Goal: Task Accomplishment & Management: Manage account settings

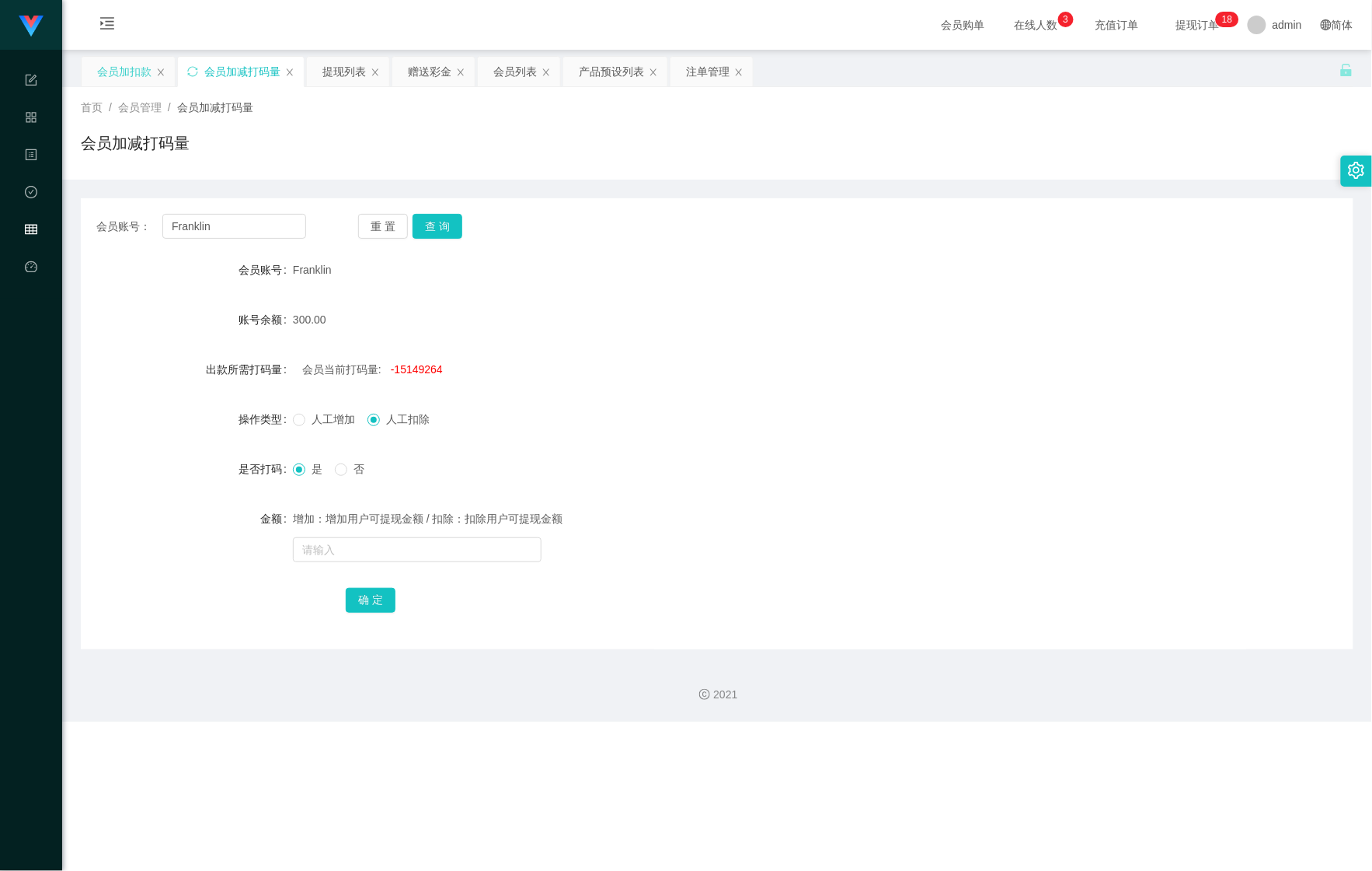
click at [105, 63] on div "会员加扣款" at bounding box center [124, 71] width 55 height 30
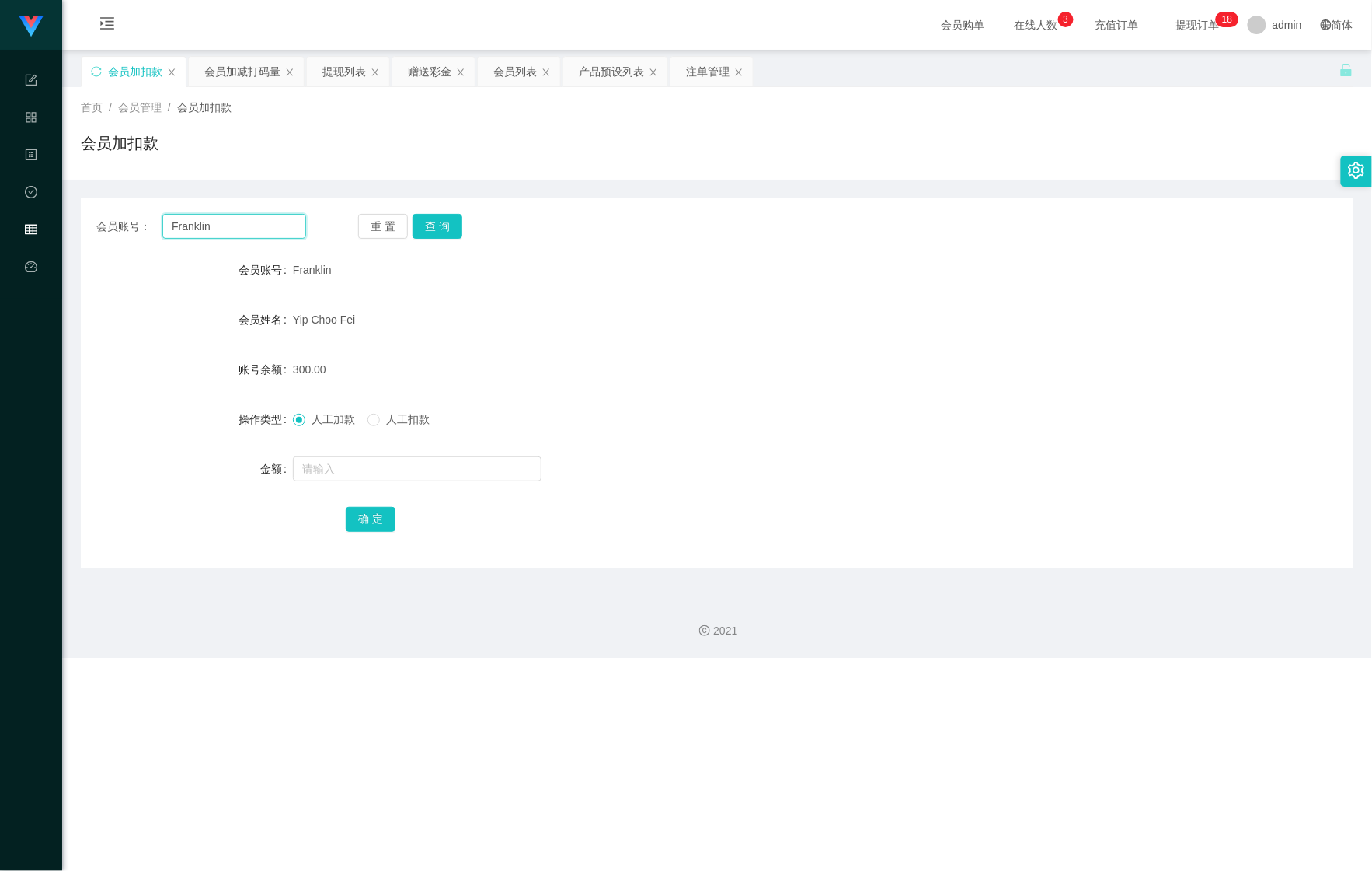
drag, startPoint x: 252, startPoint y: 224, endPoint x: 87, endPoint y: 218, distance: 165.1
click at [79, 221] on main "关闭左侧 关闭右侧 关闭其它 刷新页面 会员加扣款 会员加减打码量 提现列表 赠送彩金 会员列表 产品预设列表 注单管理 首页 / 会员管理 / 会员加扣款 …" at bounding box center [717, 317] width 1309 height 536
click at [440, 216] on button "查 询" at bounding box center [438, 226] width 50 height 25
click at [401, 458] on input "text" at bounding box center [417, 469] width 248 height 25
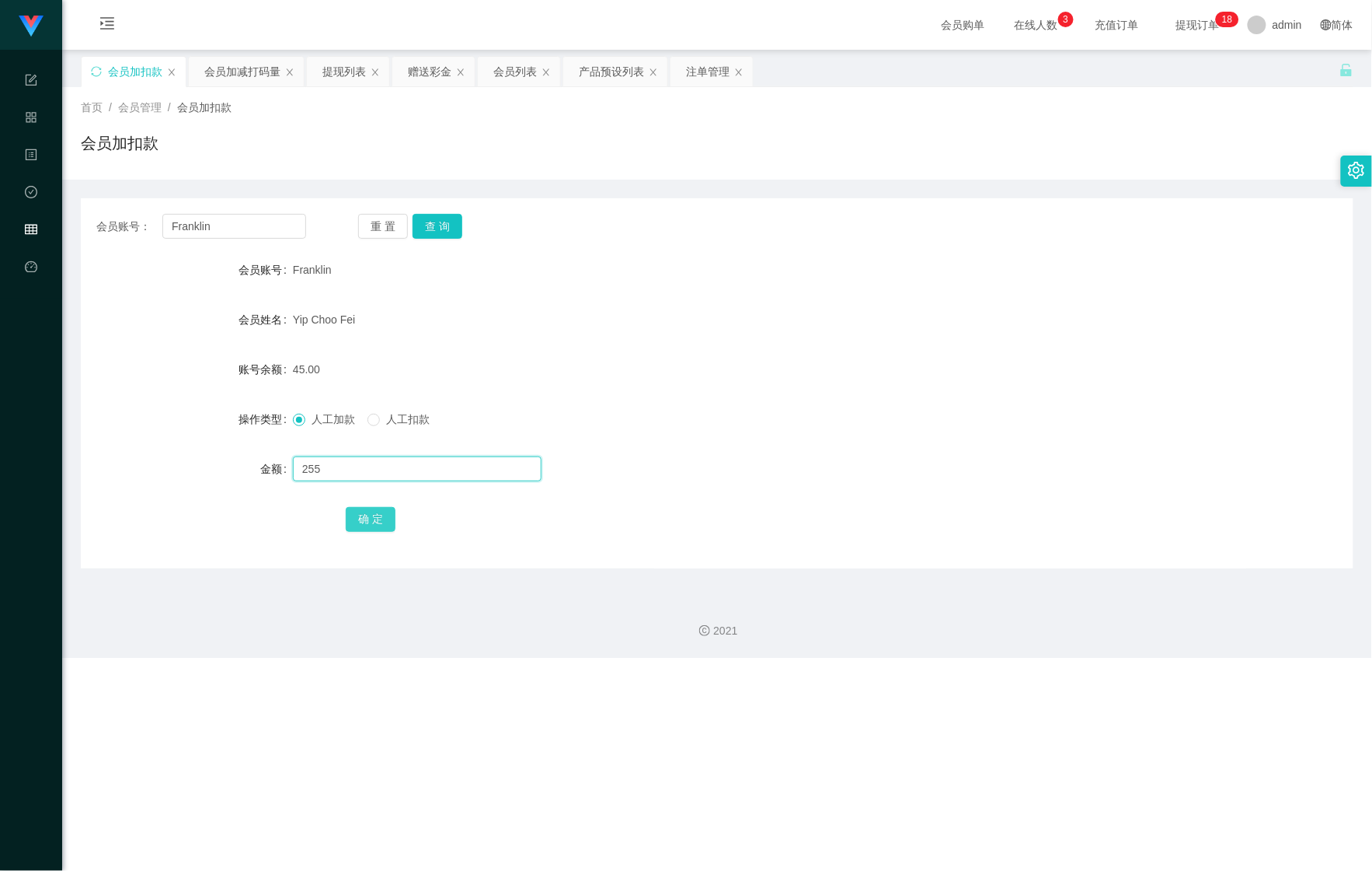
type input "255"
drag, startPoint x: 364, startPoint y: 511, endPoint x: 389, endPoint y: 520, distance: 26.6
click at [364, 512] on button "确 定" at bounding box center [371, 520] width 50 height 25
click at [222, 70] on div "会员加减打码量" at bounding box center [242, 71] width 76 height 30
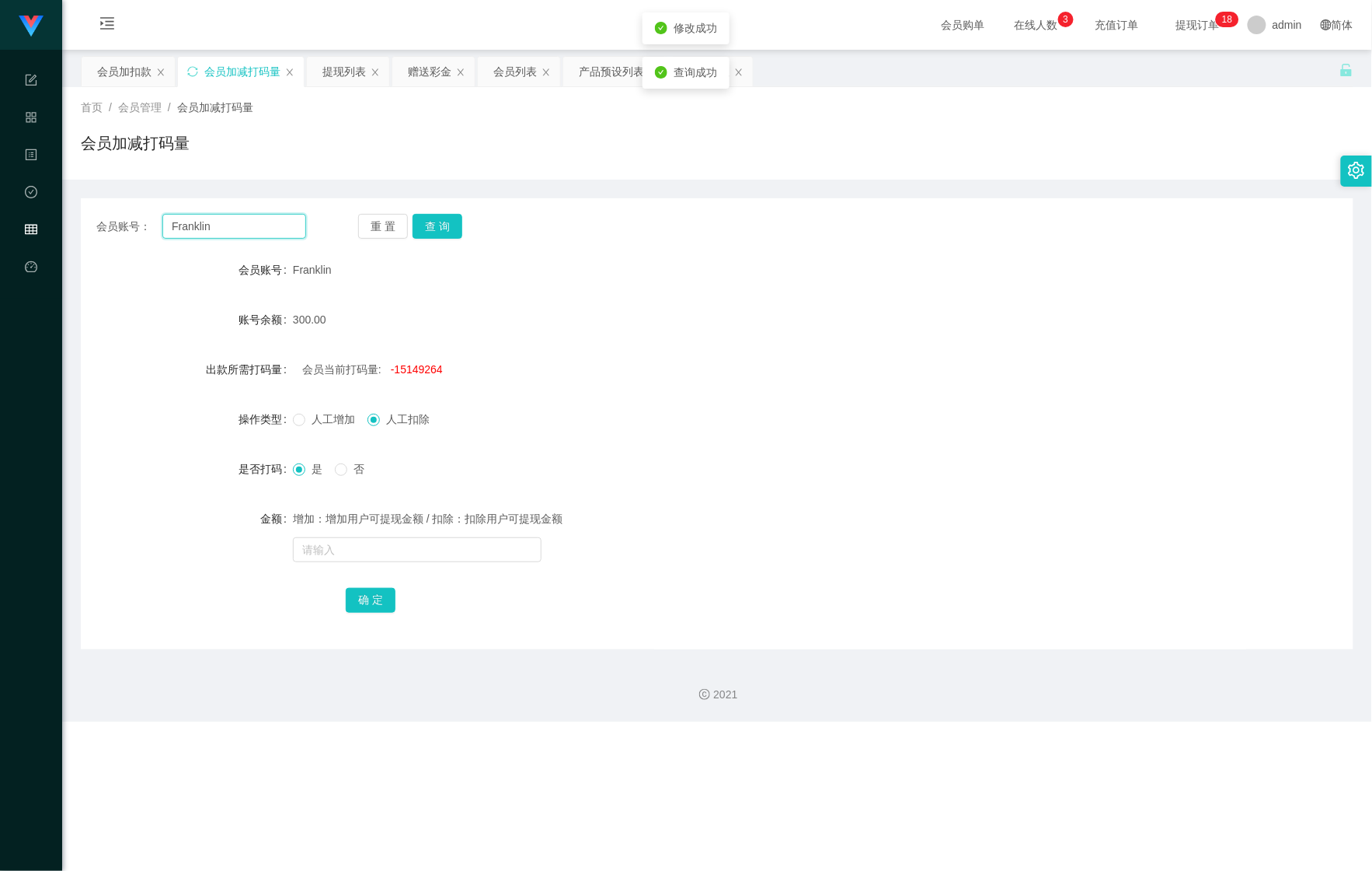
drag, startPoint x: 199, startPoint y: 224, endPoint x: 120, endPoint y: 229, distance: 79.2
click at [50, 228] on section "Shopee Workbench 系统配置 产品管理 内容中心 数据中心 会员管理 平台首页 保存配置 重置配置 整体风格设置 主题色 导航设置 内容区域宽度…" at bounding box center [686, 360] width 1372 height 722
click at [417, 232] on button "查 询" at bounding box center [438, 226] width 50 height 25
click at [440, 229] on button "查 询" at bounding box center [438, 226] width 50 height 25
click at [370, 542] on input "text" at bounding box center [417, 550] width 248 height 25
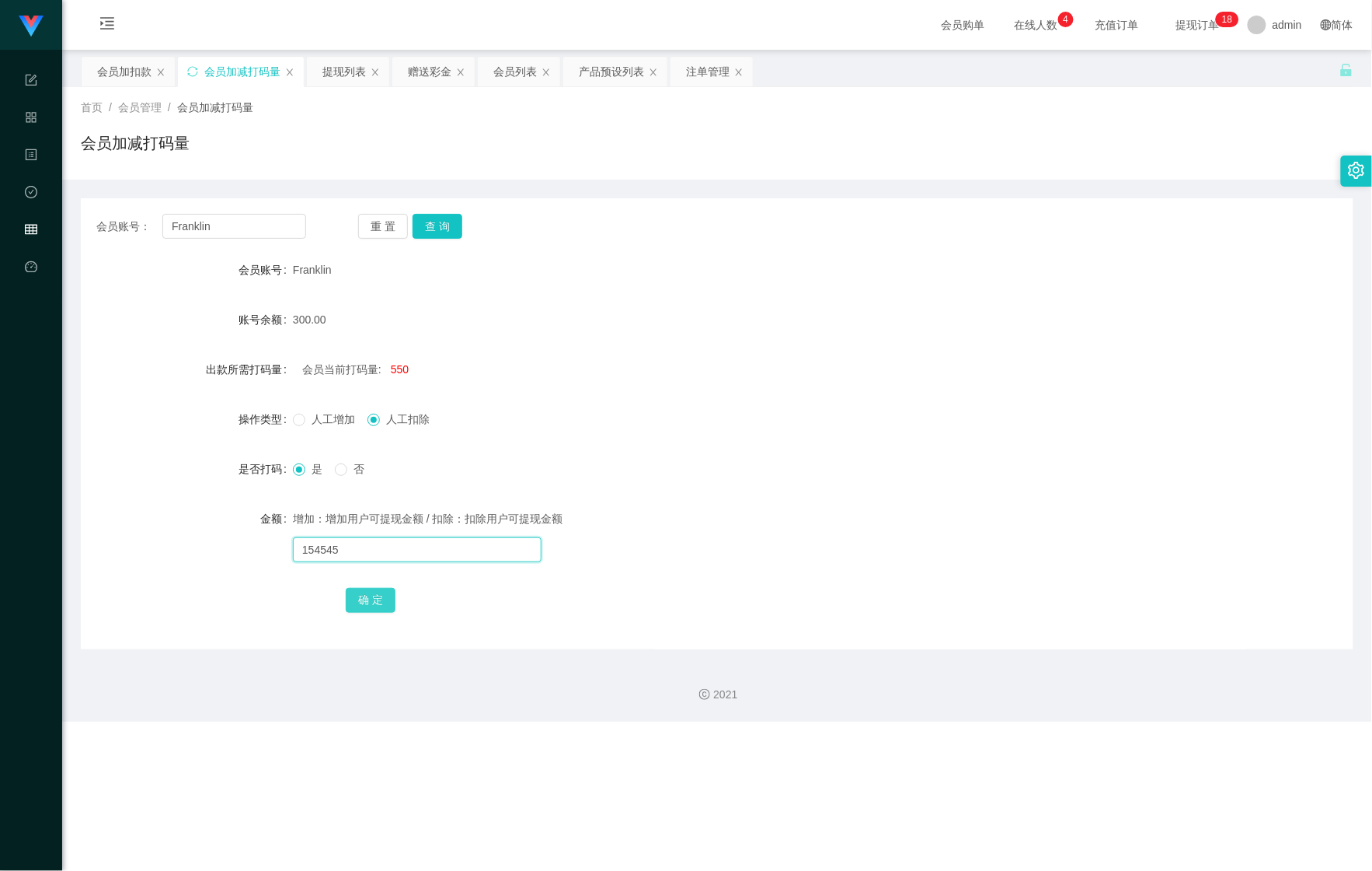
type input "154545"
click at [366, 606] on button "确 定" at bounding box center [371, 600] width 50 height 25
